Goal: Task Accomplishment & Management: Use online tool/utility

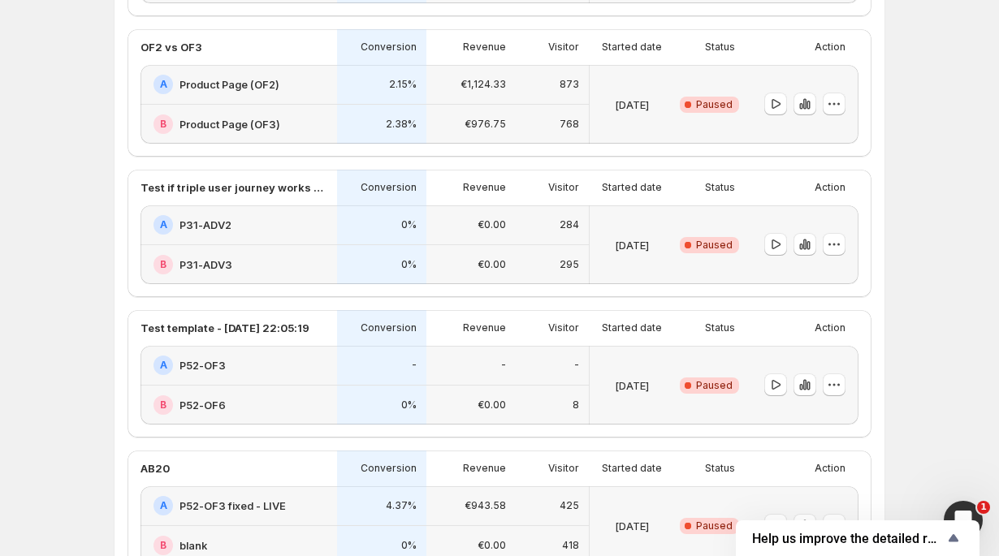
scroll to position [270, 0]
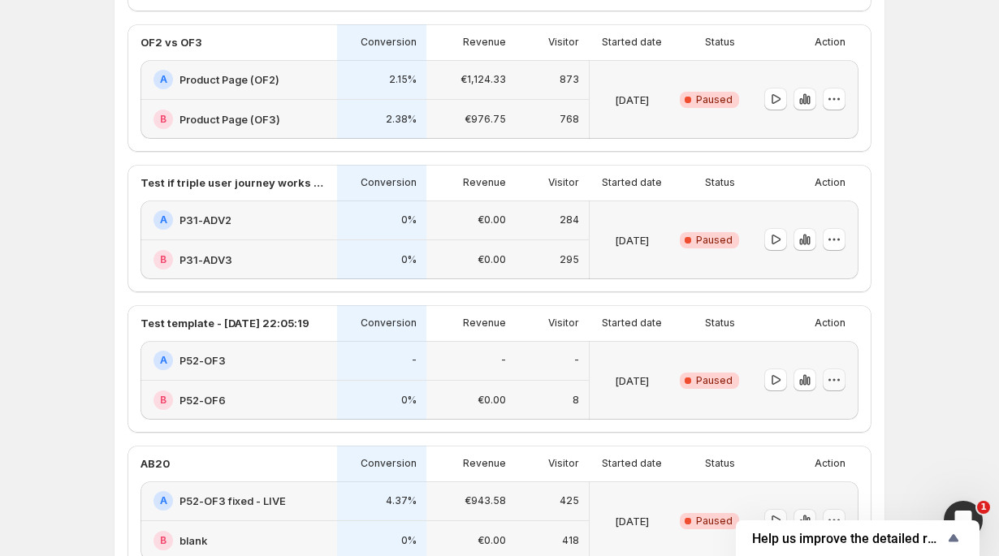
click at [833, 387] on icon "button" at bounding box center [834, 380] width 16 height 16
click at [865, 389] on div "Test template - [DATE] 22:05:19 Conversion Revenue Visitor Started date Status …" at bounding box center [500, 369] width 744 height 128
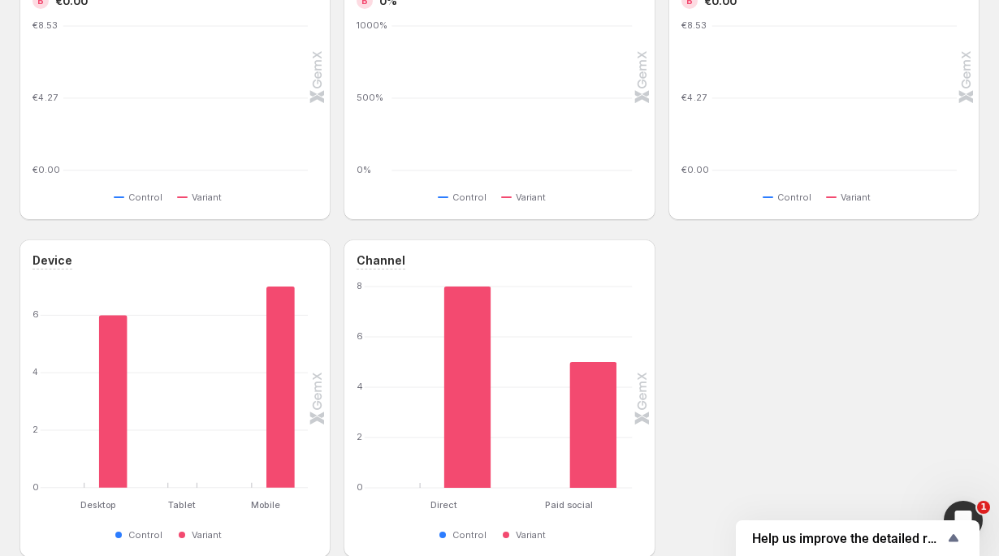
scroll to position [673, 0]
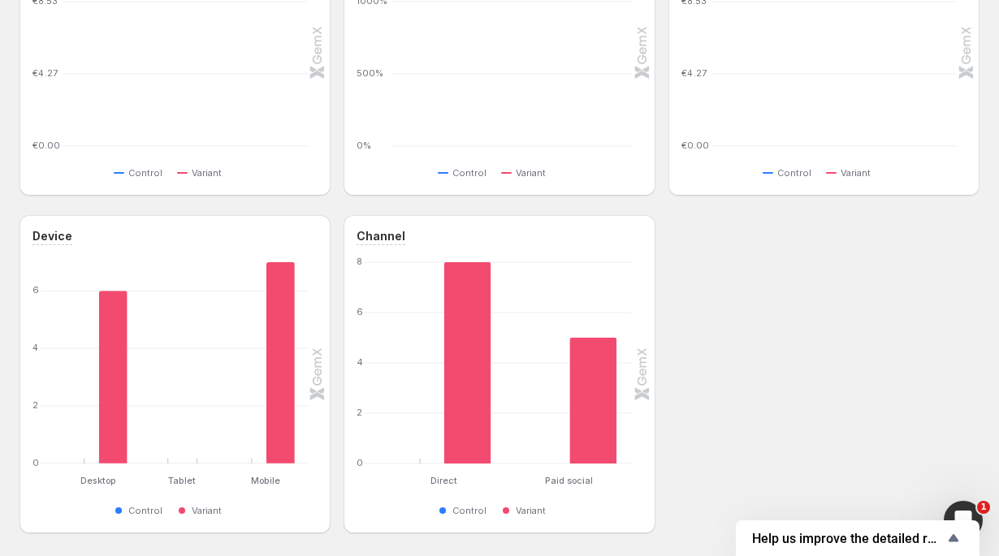
scroll to position [270, 0]
